Goal: Navigation & Orientation: Find specific page/section

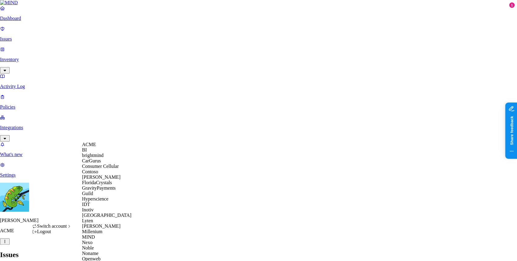
scroll to position [115, 0]
click at [103, 235] on div "MIND" at bounding box center [111, 237] width 59 height 5
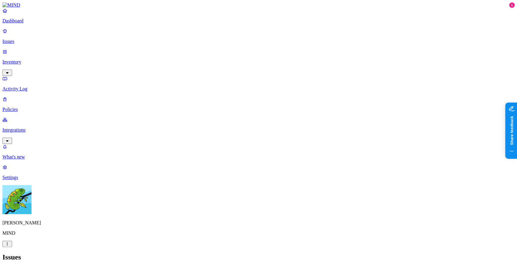
click at [36, 127] on p "Integrations" at bounding box center [258, 129] width 512 height 5
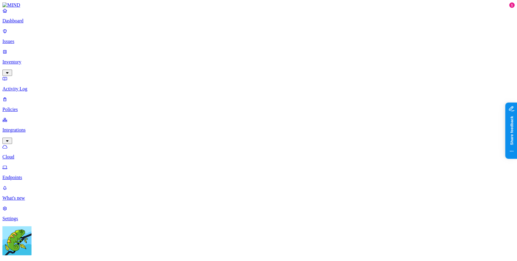
click at [37, 165] on link "Endpoints" at bounding box center [258, 173] width 512 height 16
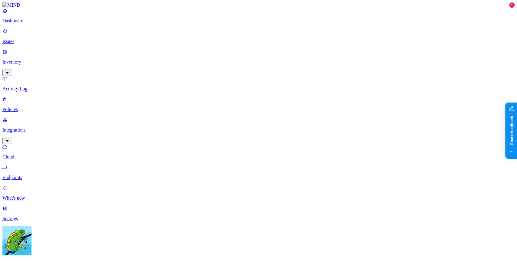
scroll to position [68, 0]
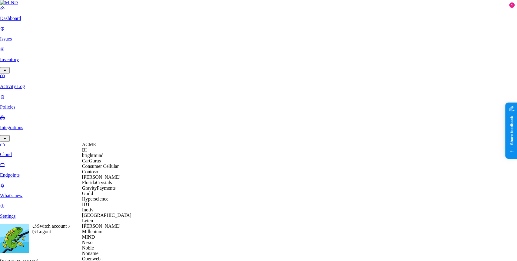
click at [106, 147] on div "ACME" at bounding box center [111, 144] width 59 height 5
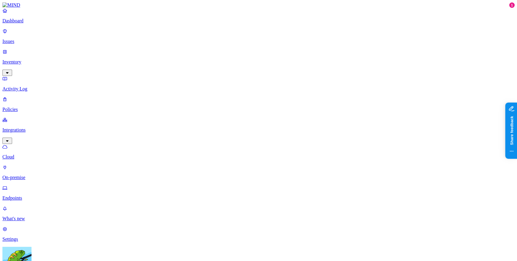
scroll to position [114, 0]
drag, startPoint x: 10, startPoint y: 147, endPoint x: 15, endPoint y: 152, distance: 6.6
click at [13, 149] on nav "Dashboard Issues Inventory Activity Log Policies Integrations Cloud On-premise …" at bounding box center [258, 125] width 512 height 234
click at [5, 134] on nav "Dashboard Issues Inventory Activity Log Policies Integrations Cloud On-premise …" at bounding box center [258, 125] width 512 height 234
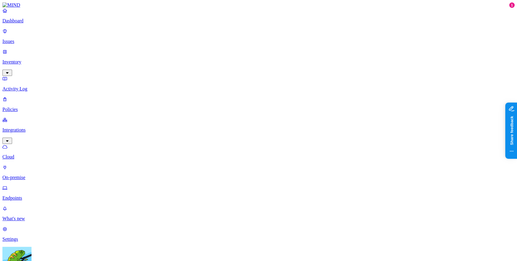
click at [31, 39] on p "Issues" at bounding box center [258, 41] width 512 height 5
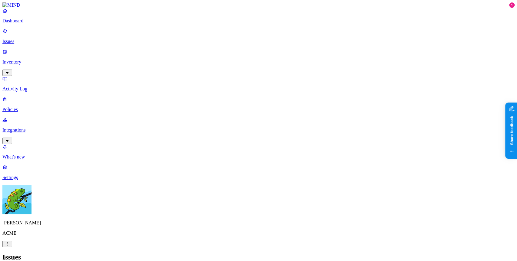
click at [46, 86] on p "Activity Log" at bounding box center [258, 88] width 512 height 5
click at [45, 107] on p "Policies" at bounding box center [258, 109] width 512 height 5
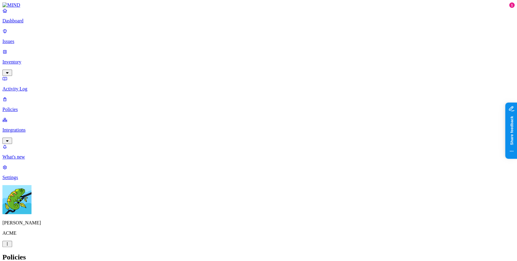
click at [42, 127] on p "Integrations" at bounding box center [258, 129] width 512 height 5
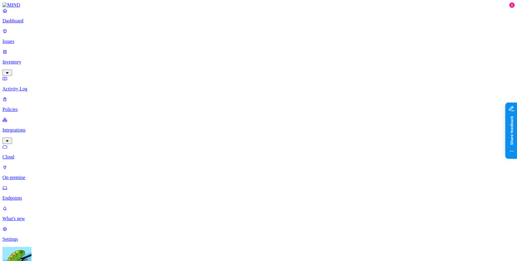
click at [35, 196] on p "Endpoints" at bounding box center [258, 198] width 512 height 5
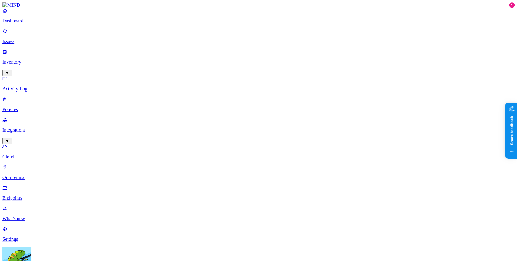
click at [25, 39] on p "Issues" at bounding box center [258, 41] width 512 height 5
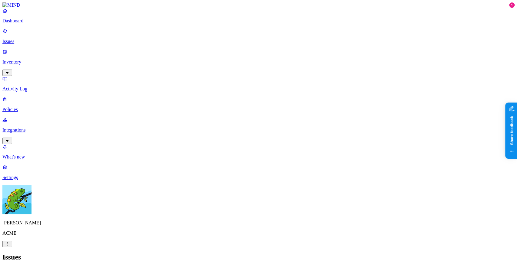
click at [39, 65] on div "Dashboard Issues Inventory Activity Log Policies Integrations" at bounding box center [258, 76] width 512 height 136
click at [42, 107] on p "Policies" at bounding box center [258, 109] width 512 height 5
click at [50, 127] on p "Integrations" at bounding box center [258, 129] width 512 height 5
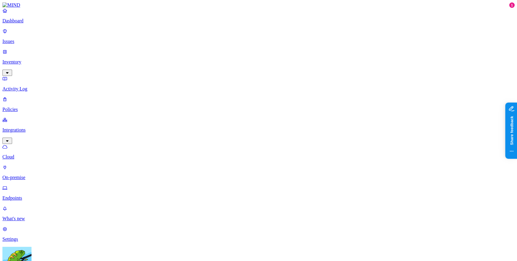
drag, startPoint x: 89, startPoint y: 7, endPoint x: 452, endPoint y: 85, distance: 370.8
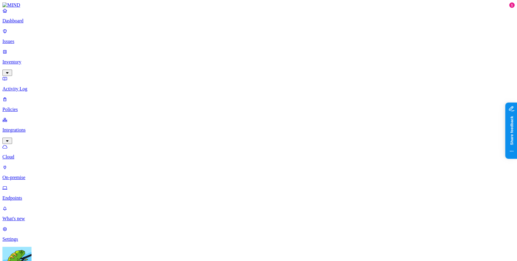
click at [35, 39] on p "Issues" at bounding box center [258, 41] width 512 height 5
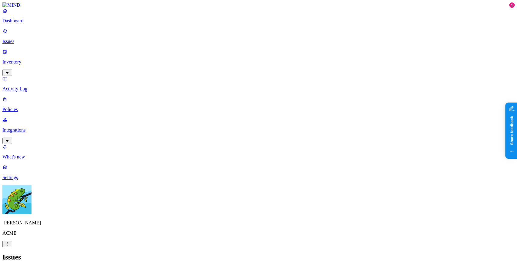
click at [28, 75] on div "Dashboard Issues Inventory Activity Log Policies Integrations" at bounding box center [258, 76] width 512 height 136
click at [28, 107] on p "Policies" at bounding box center [258, 109] width 512 height 5
